Goal: Information Seeking & Learning: Find contact information

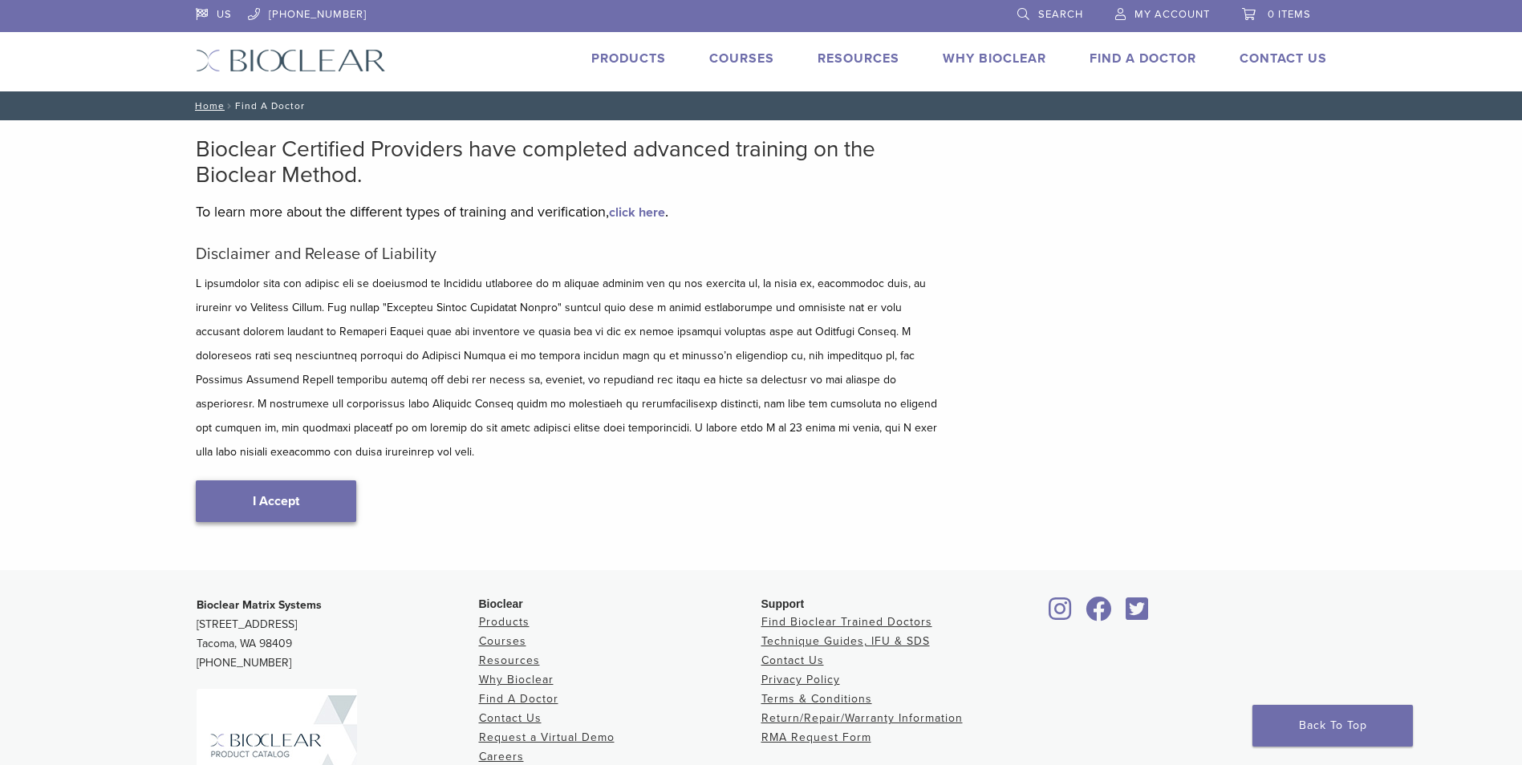
click at [304, 481] on link "I Accept" at bounding box center [276, 502] width 160 height 42
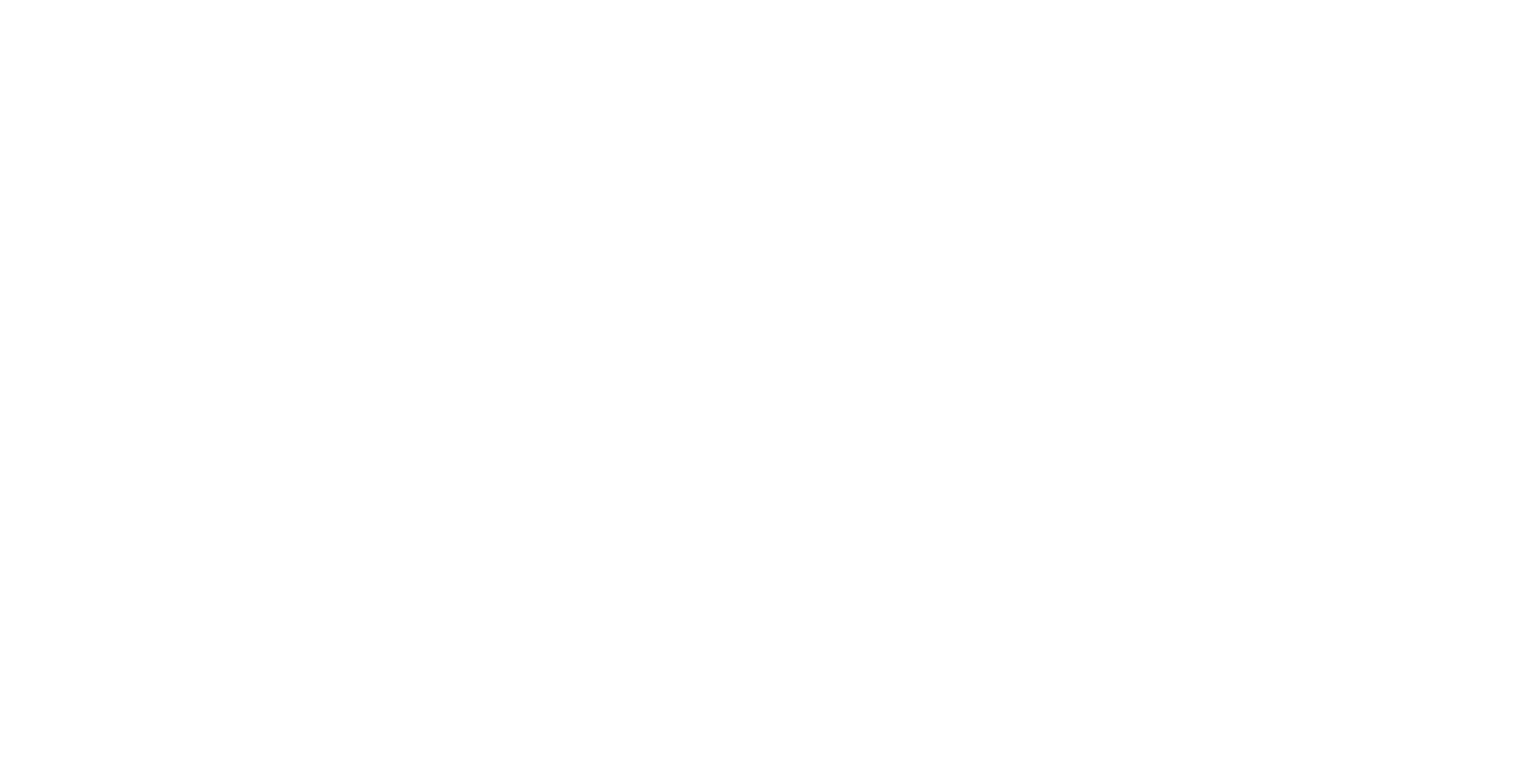
scroll to position [241, 0]
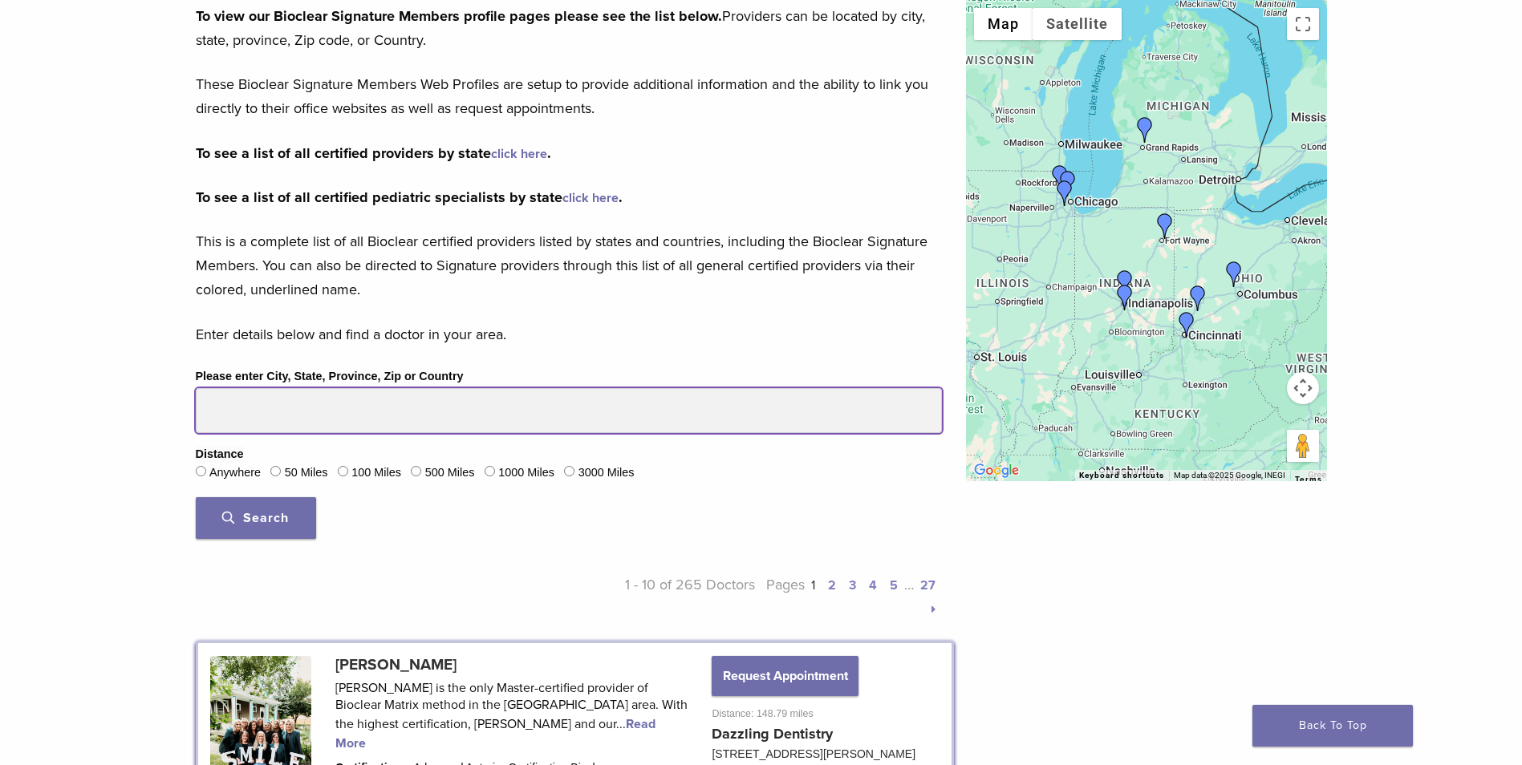
click at [258, 424] on input "Please enter City, State, Province, Zip or Country" at bounding box center [569, 410] width 746 height 45
type input "*****"
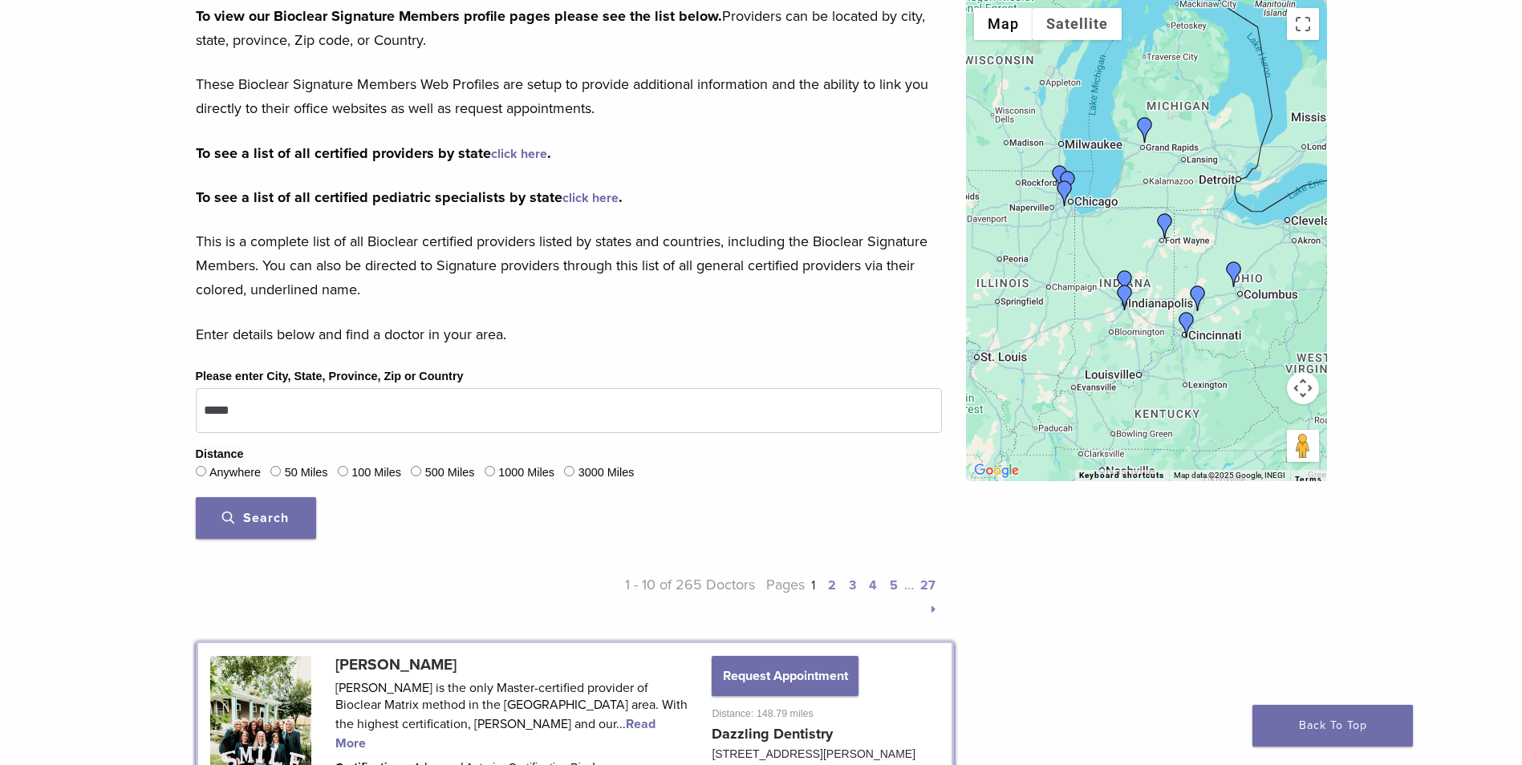
click at [293, 515] on button "Search" at bounding box center [256, 518] width 120 height 42
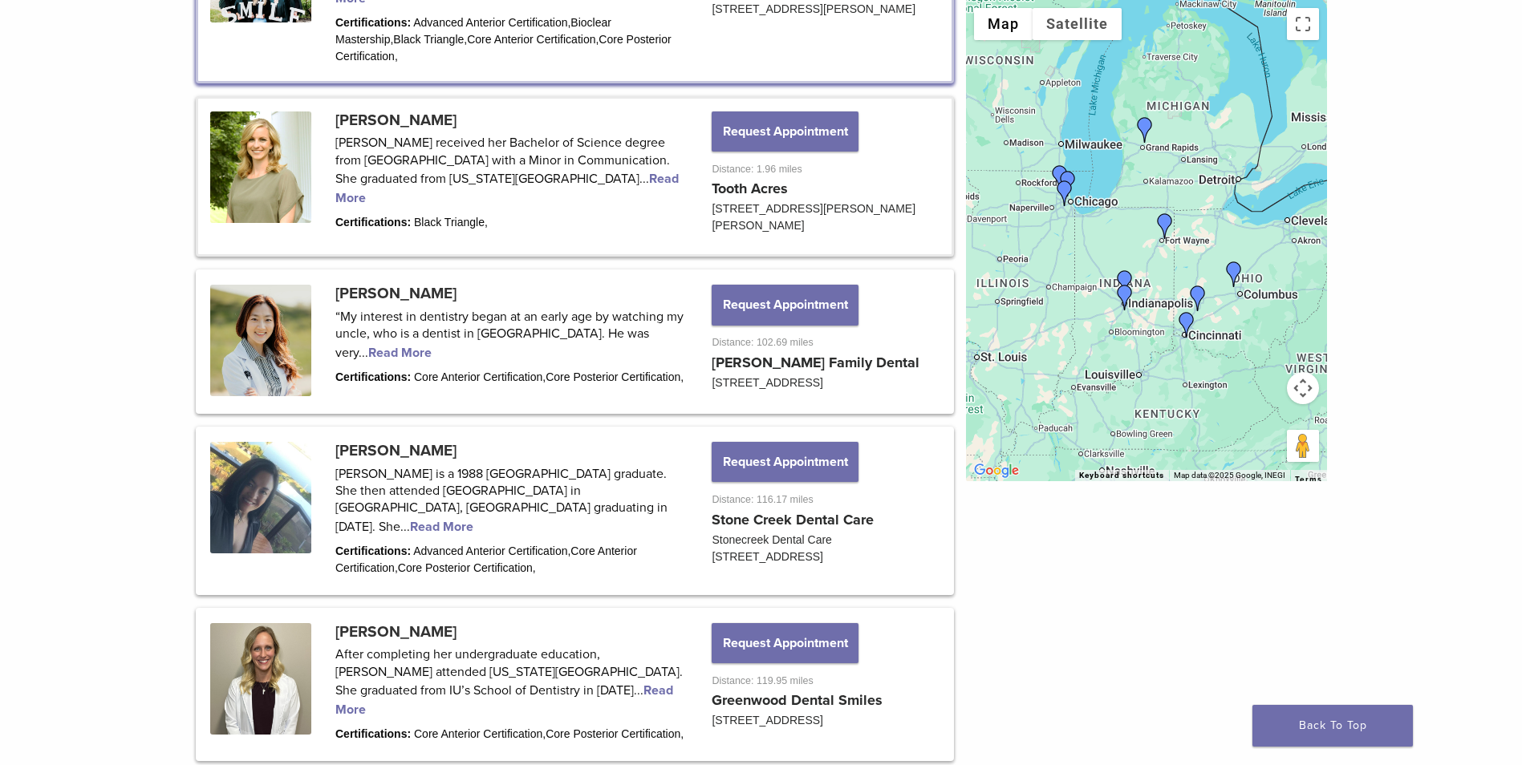
scroll to position [963, 0]
click at [412, 289] on link at bounding box center [574, 341] width 753 height 140
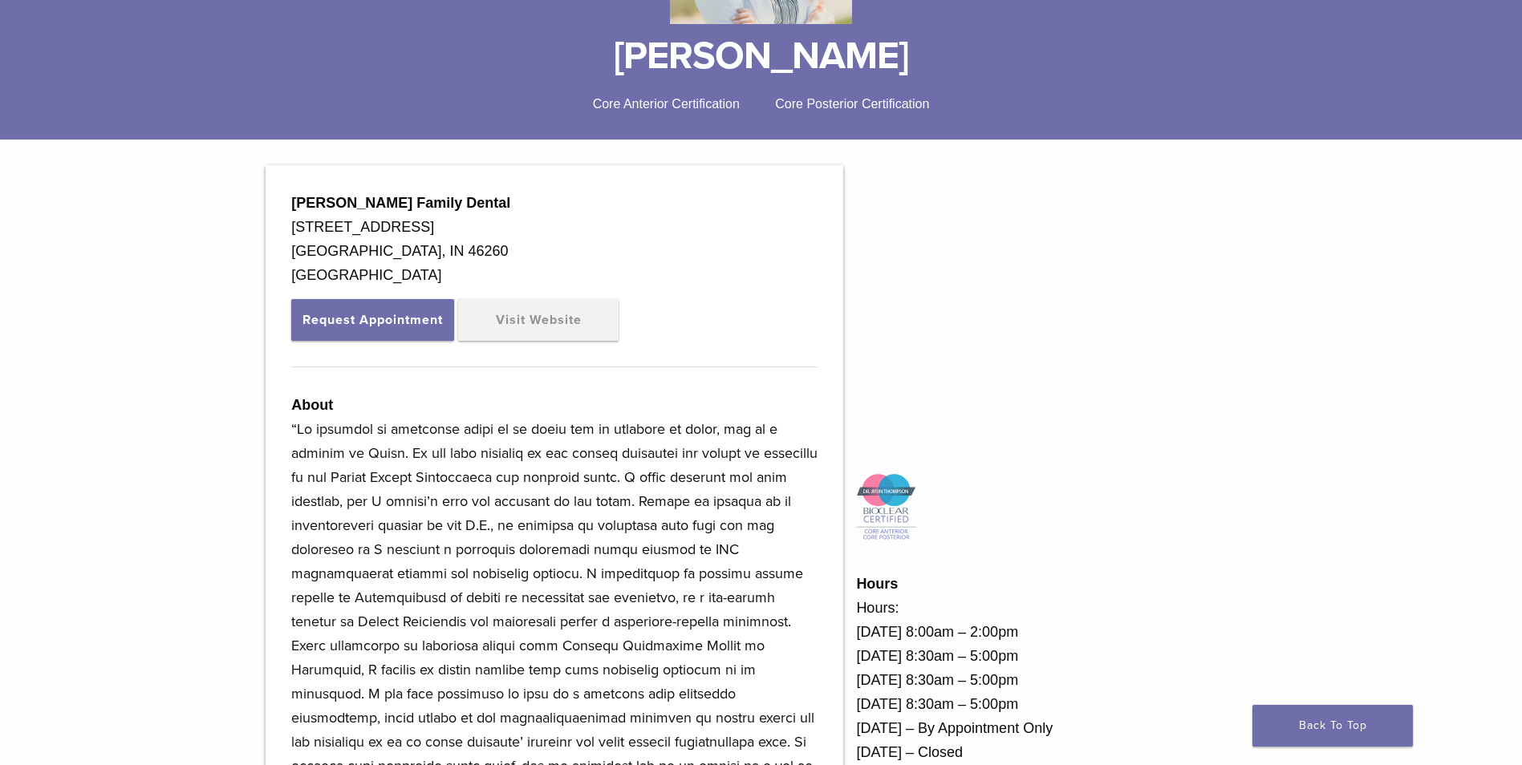
scroll to position [401, 0]
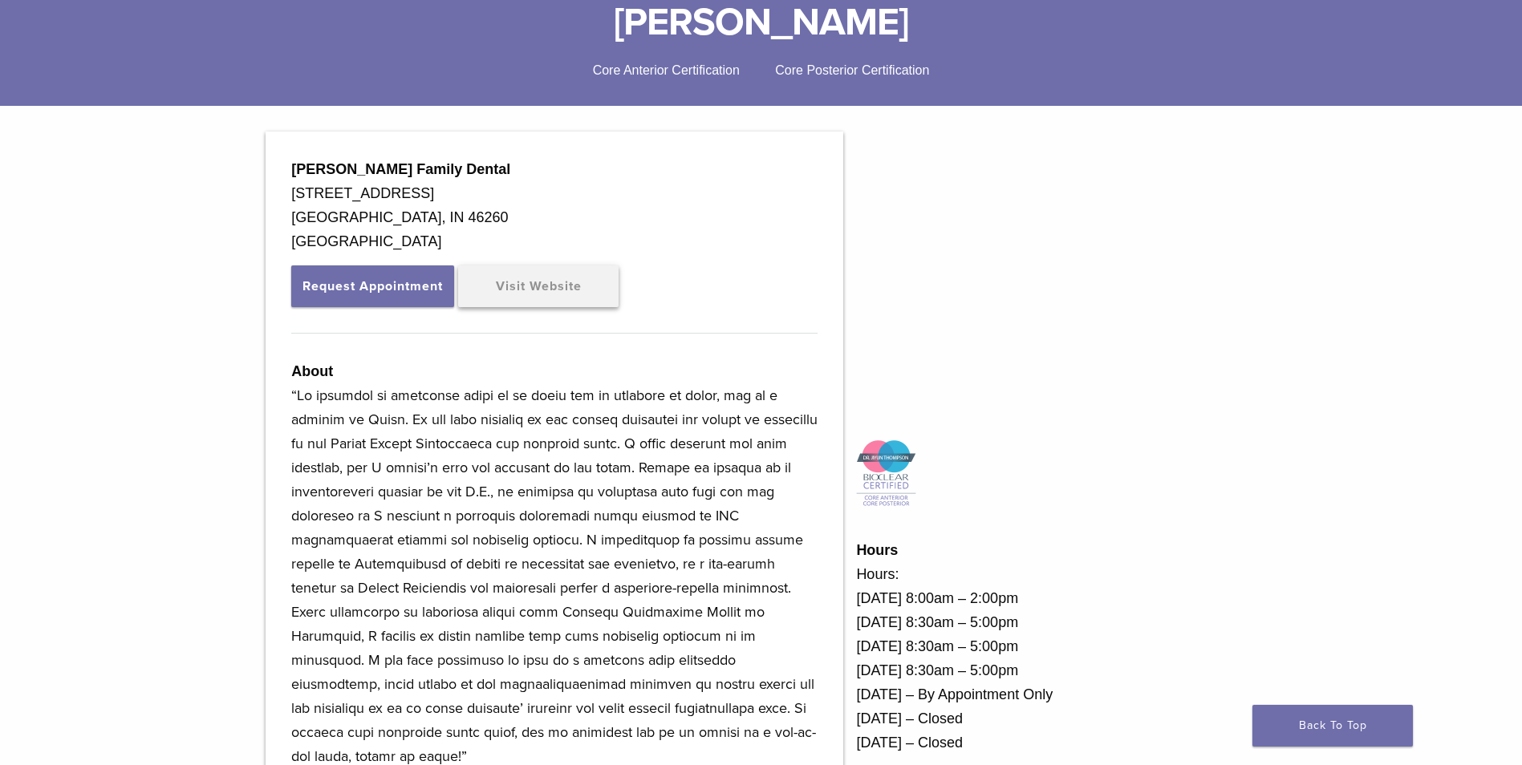
click at [554, 294] on link "Visit Website" at bounding box center [538, 287] width 160 height 42
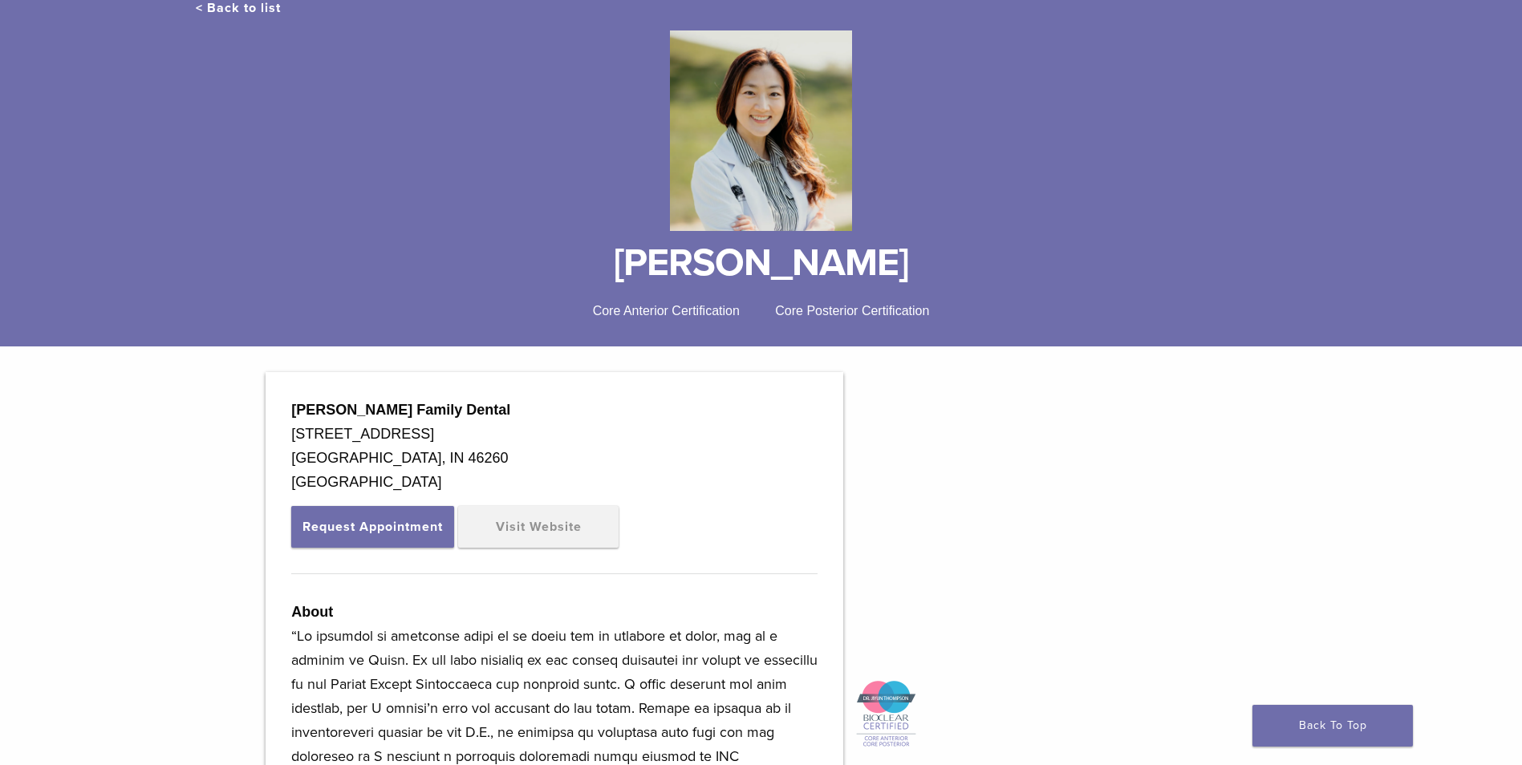
scroll to position [0, 0]
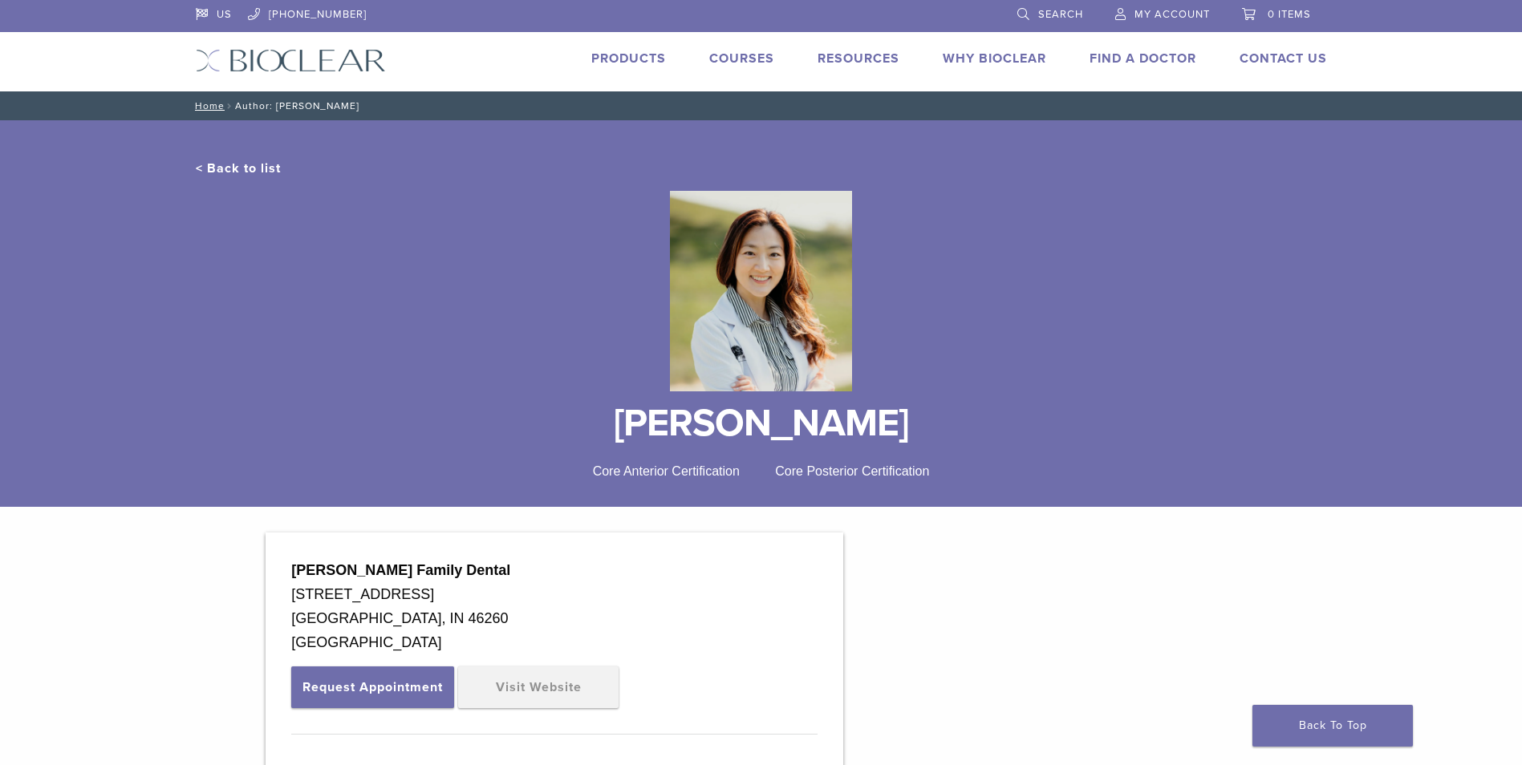
click at [1148, 54] on link "Find A Doctor" at bounding box center [1143, 59] width 107 height 16
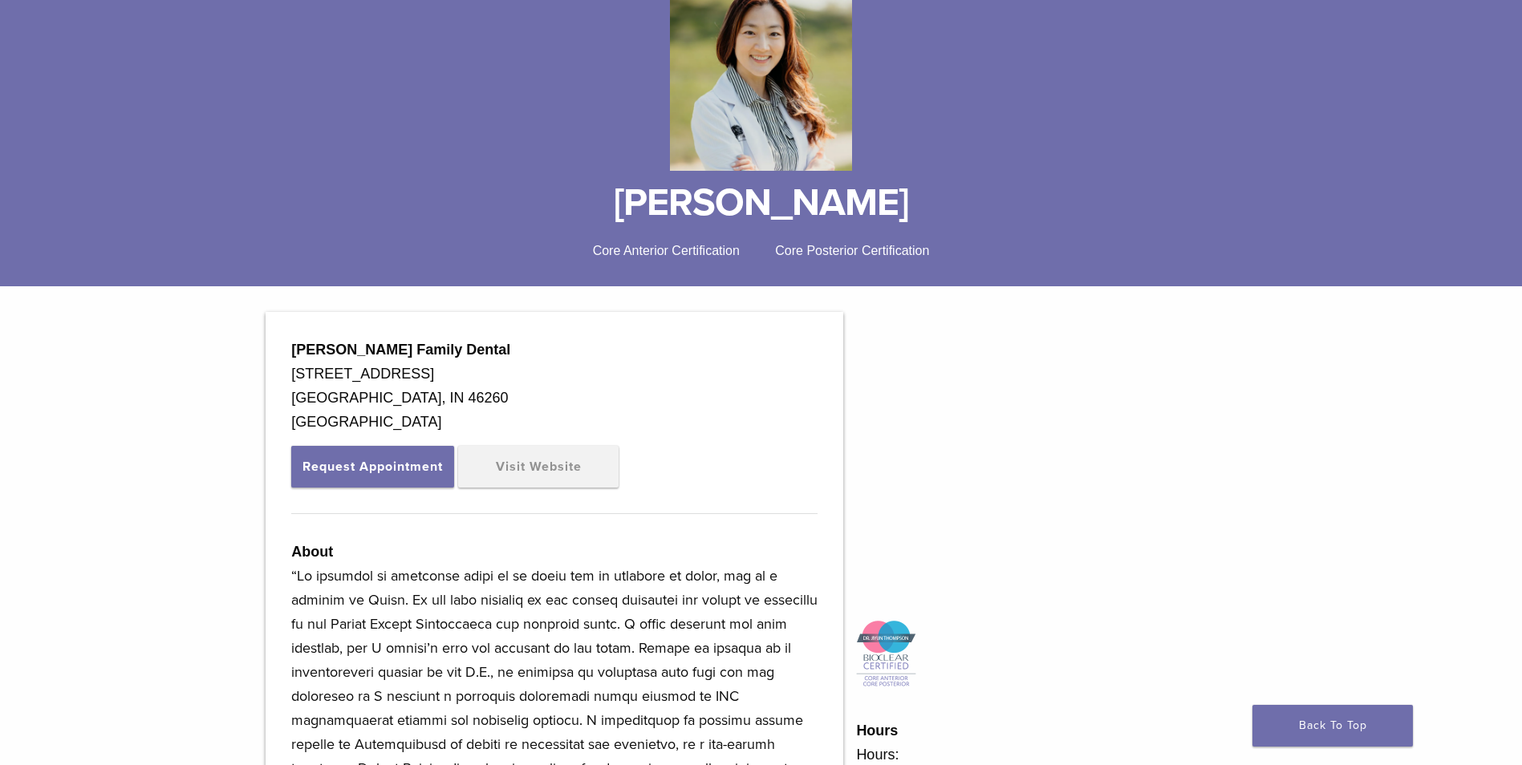
scroll to position [241, 0]
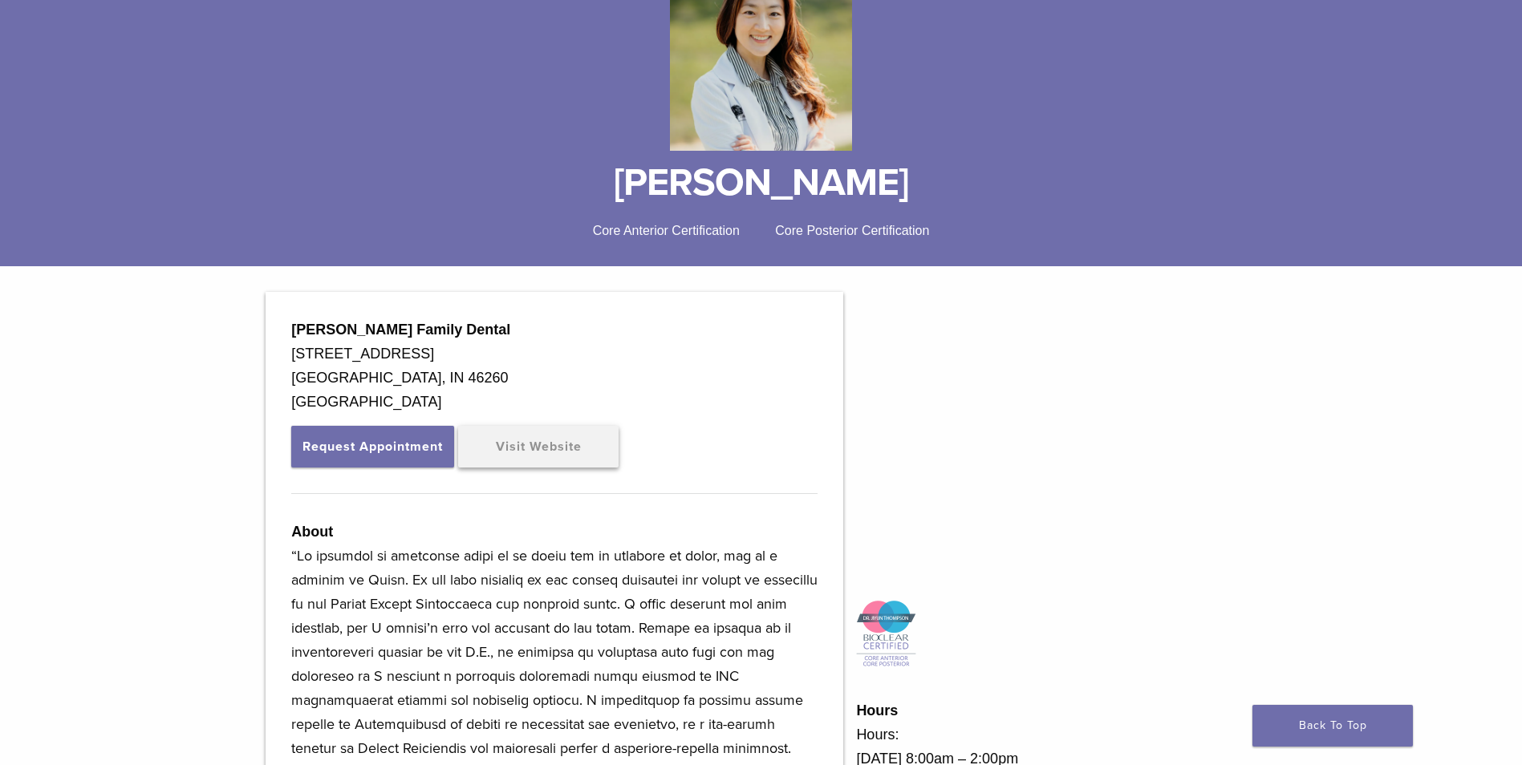
click at [533, 450] on link "Visit Website" at bounding box center [538, 447] width 160 height 42
